Goal: Navigation & Orientation: Find specific page/section

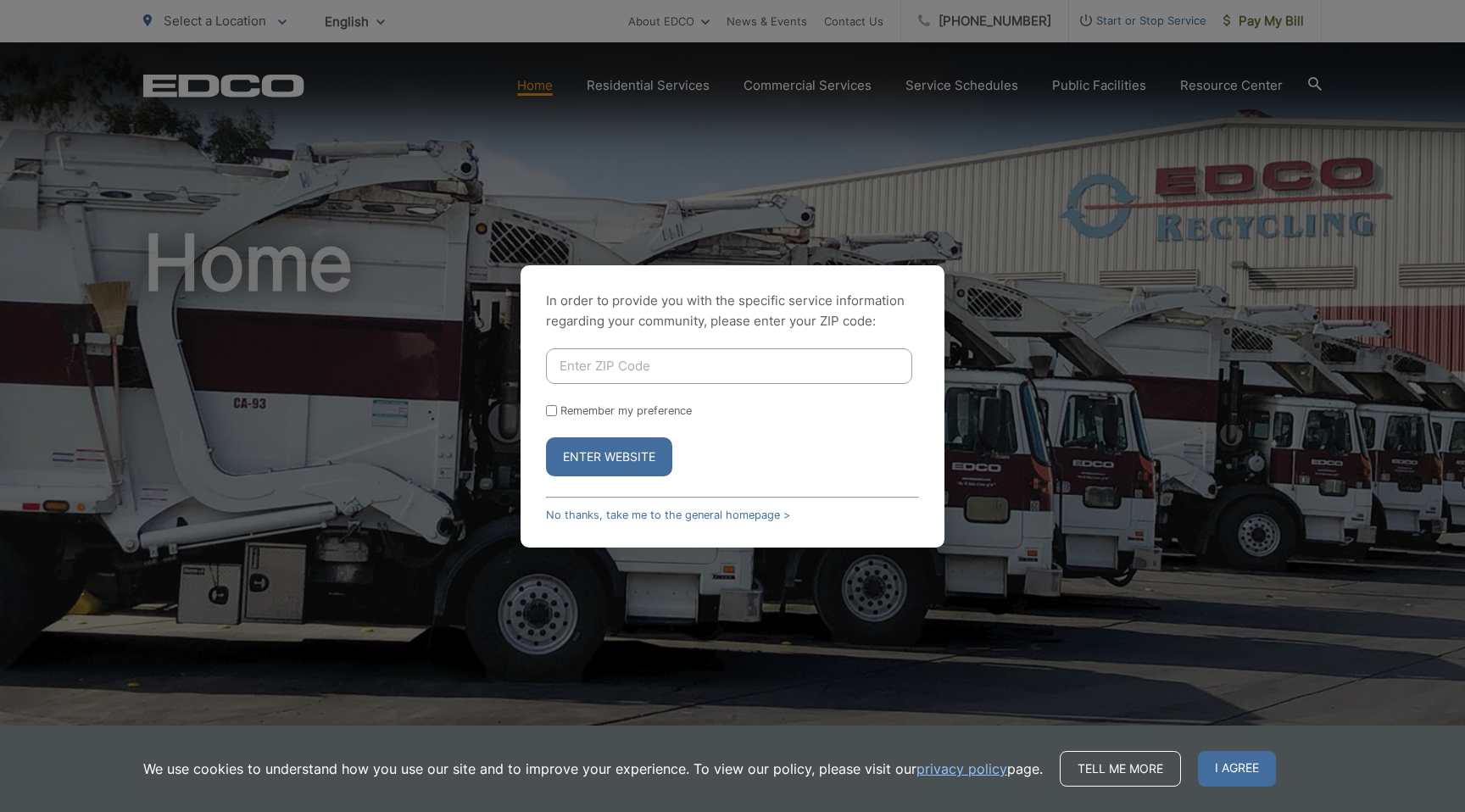
click at [584, 369] on input "Enter ZIP Code" at bounding box center [729, 367] width 366 height 36
type input "91941"
click at [546, 438] on button "Enter Website" at bounding box center [609, 457] width 126 height 39
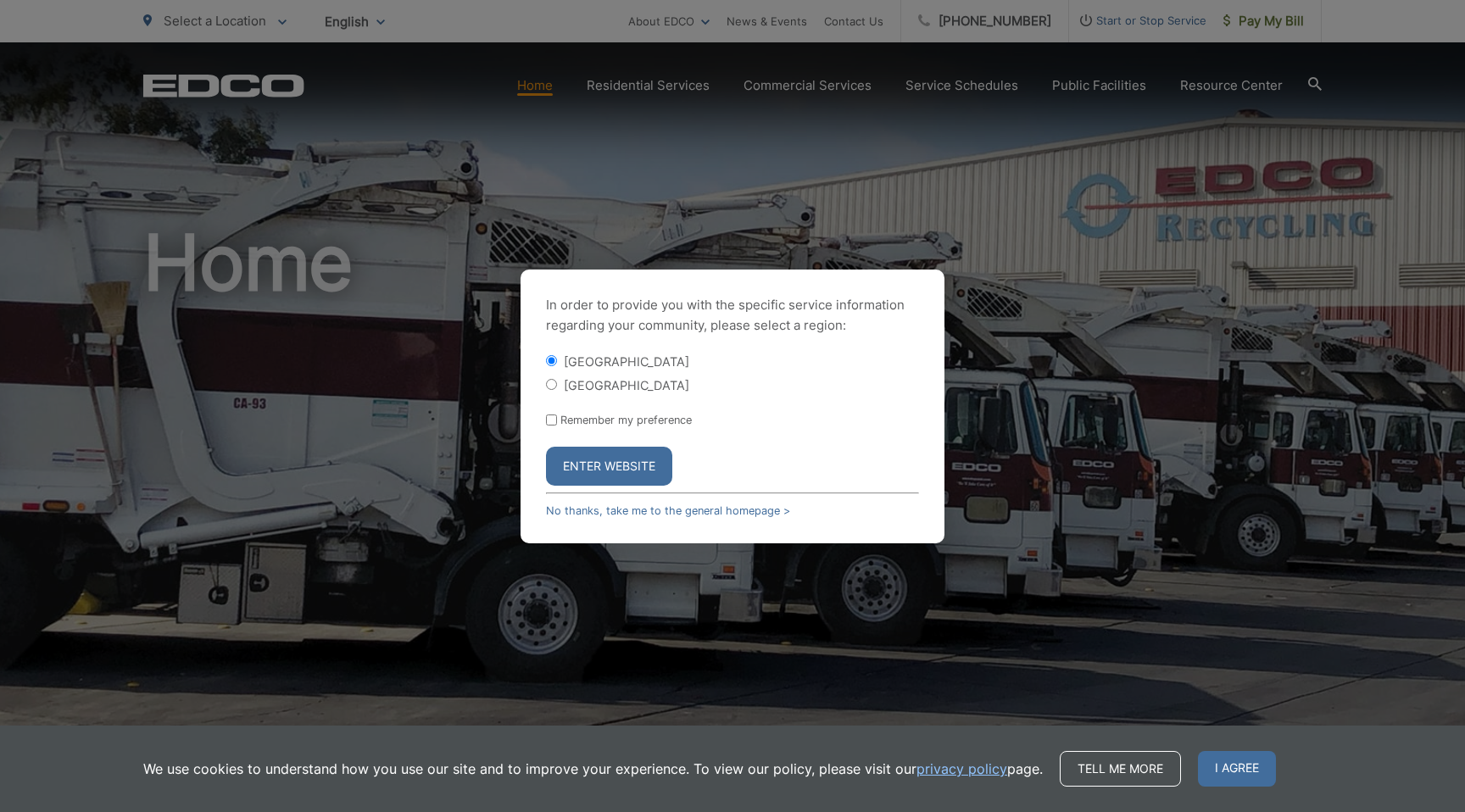
click at [731, 307] on p "In order to provide you with the specific service information regarding your co…" at bounding box center [732, 315] width 373 height 41
click at [885, 362] on div "[GEOGRAPHIC_DATA]" at bounding box center [732, 362] width 373 height 17
click at [938, 475] on div "In order to provide you with the specific service information regarding your co…" at bounding box center [732, 406] width 424 height 274
click at [524, 434] on div "In order to provide you with the specific service information regarding your co…" at bounding box center [732, 406] width 424 height 274
click at [552, 380] on input "[GEOGRAPHIC_DATA]" at bounding box center [551, 384] width 11 height 11
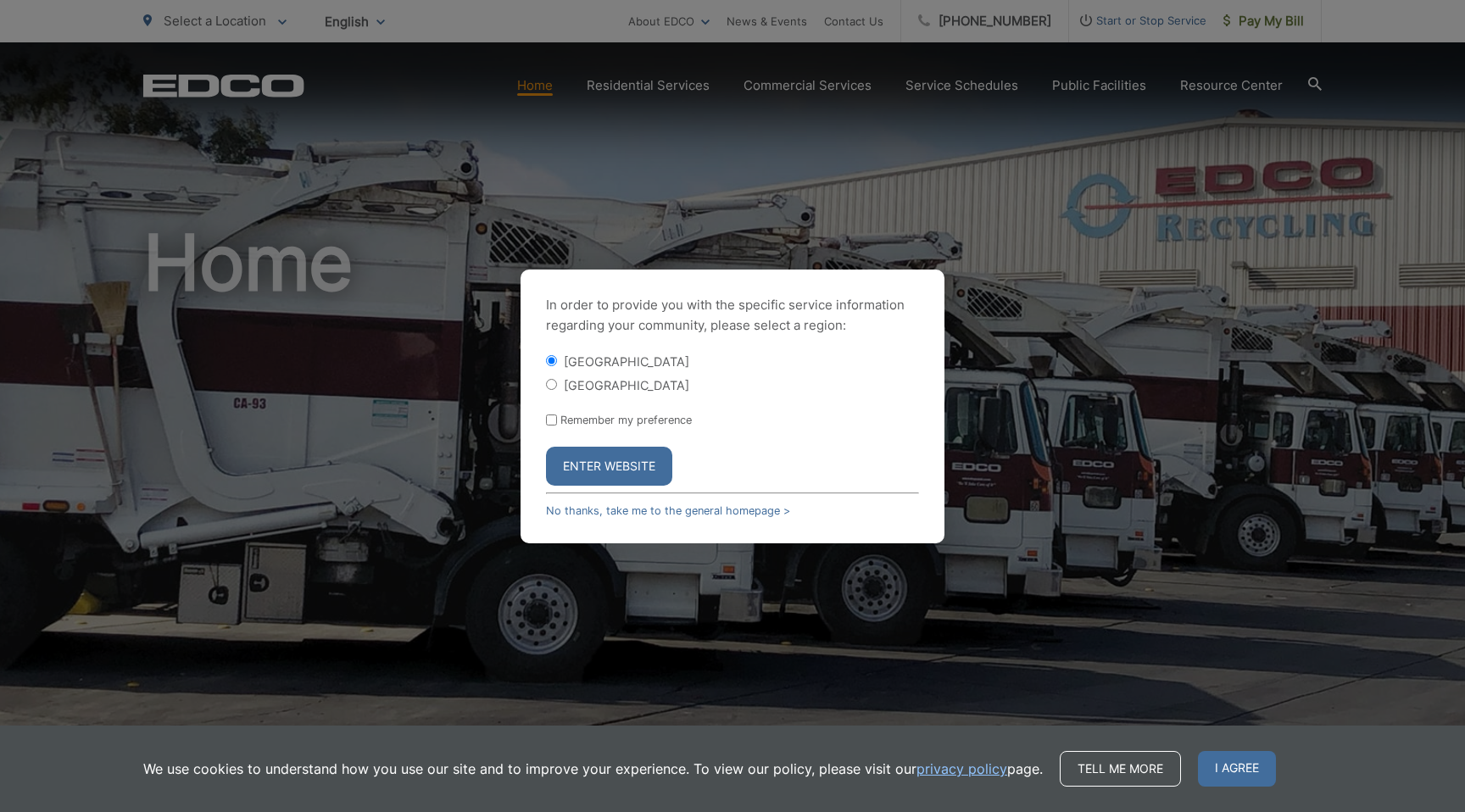
radio input "true"
click at [551, 364] on input "[GEOGRAPHIC_DATA]" at bounding box center [551, 361] width 11 height 11
radio input "true"
click at [712, 368] on div "[GEOGRAPHIC_DATA] [GEOGRAPHIC_DATA]" at bounding box center [732, 374] width 373 height 41
click at [650, 455] on button "Enter Website" at bounding box center [609, 467] width 126 height 39
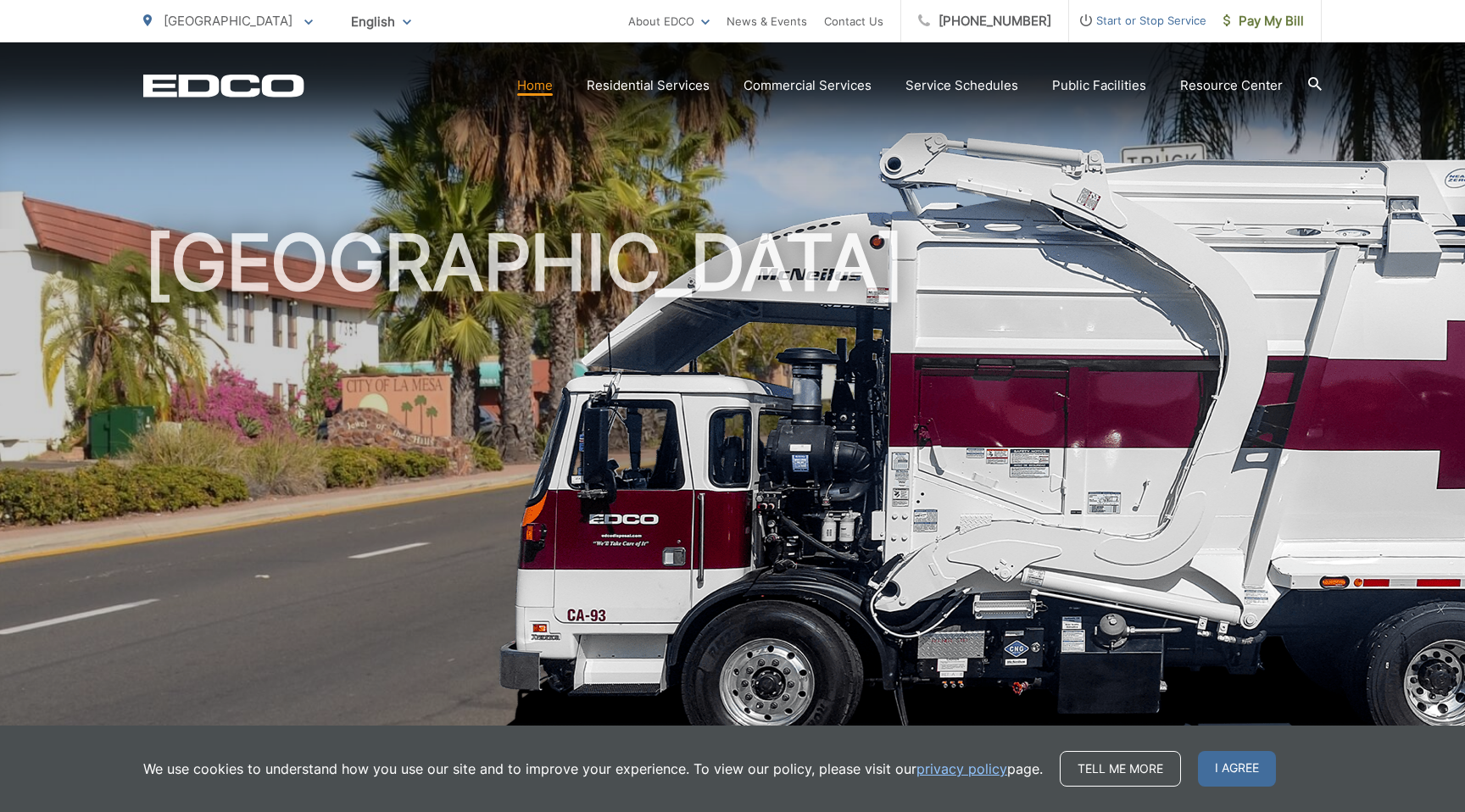
click at [833, 208] on div "[GEOGRAPHIC_DATA]" at bounding box center [732, 392] width 1178 height 699
